Goal: Use online tool/utility: Utilize a website feature to perform a specific function

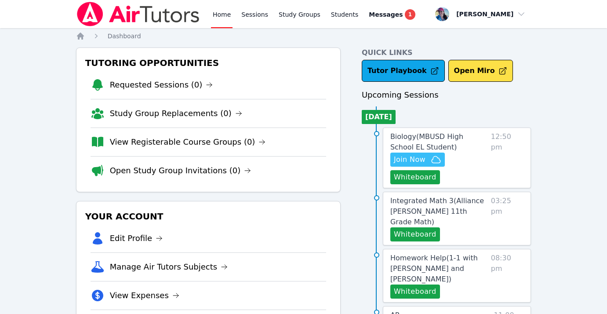
click at [425, 161] on span "Join Now" at bounding box center [410, 159] width 32 height 11
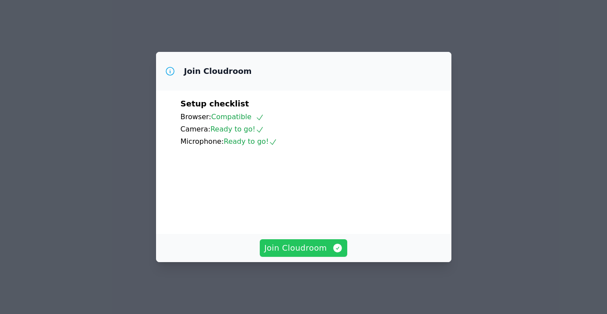
click at [317, 254] on span "Join Cloudroom" at bounding box center [303, 248] width 79 height 12
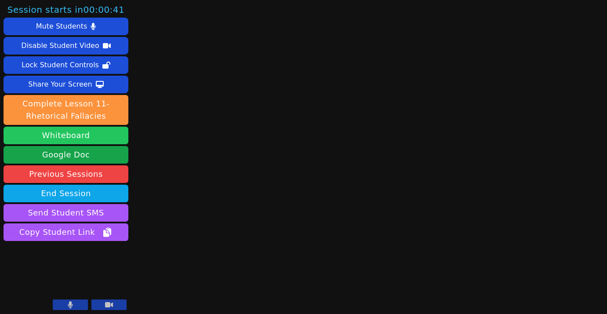
click at [102, 136] on button "Whiteboard" at bounding box center [66, 136] width 125 height 18
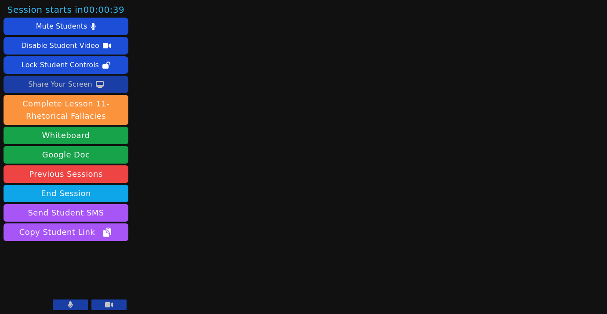
click at [43, 85] on div "Share Your Screen" at bounding box center [60, 84] width 64 height 14
